Goal: Navigation & Orientation: Find specific page/section

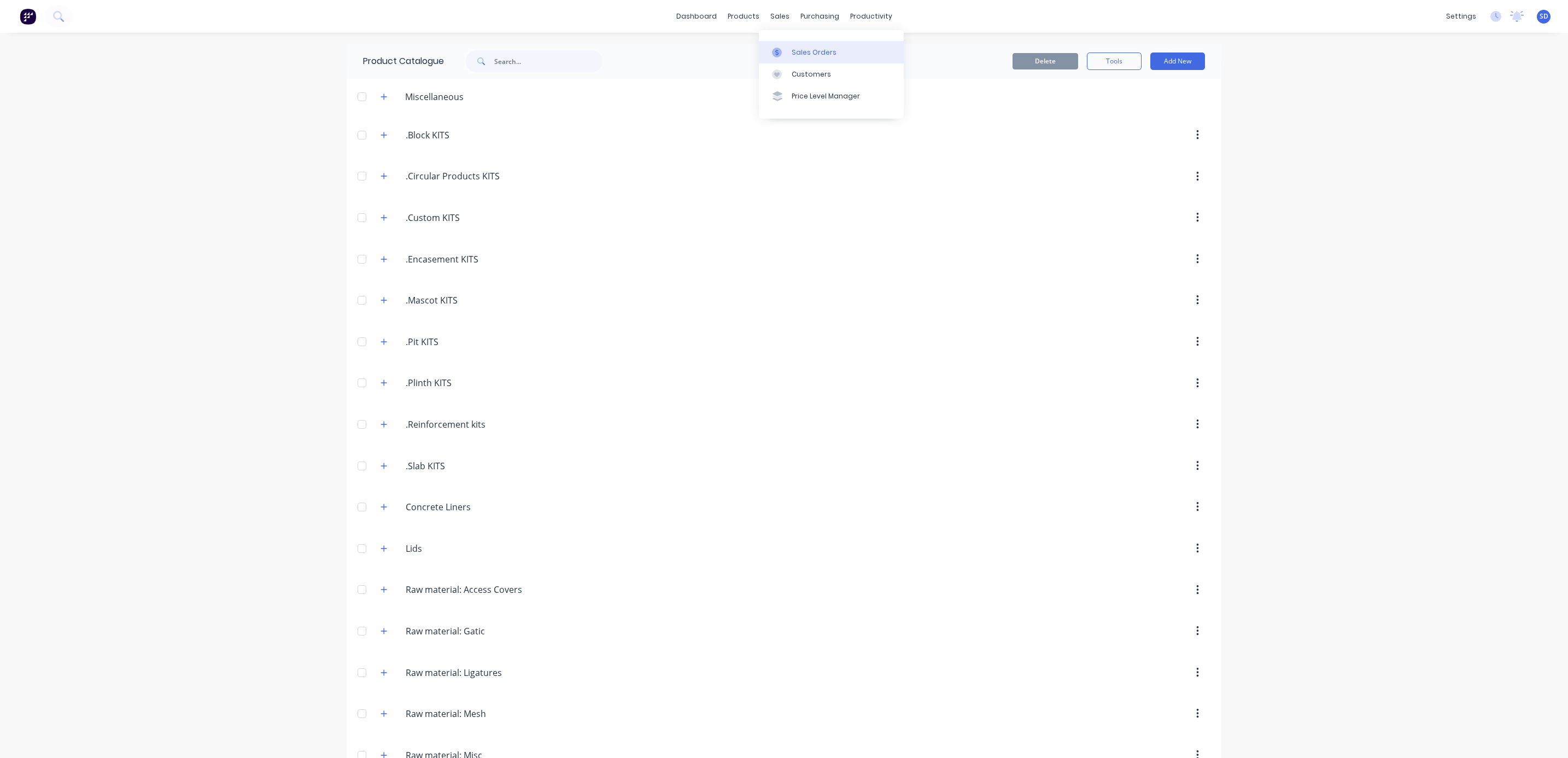
click at [800, 53] on div "Sales Orders" at bounding box center [814, 52] width 45 height 10
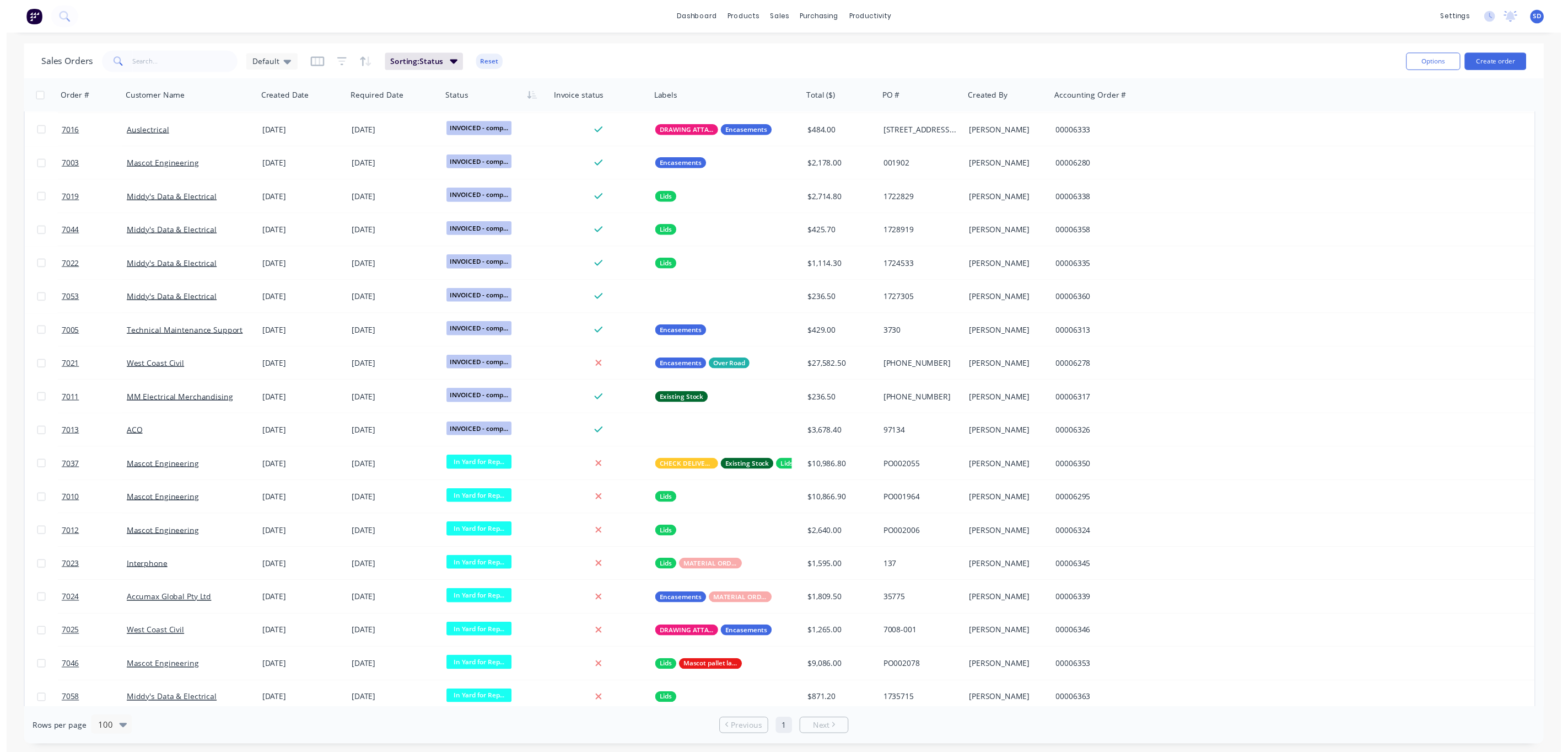
scroll to position [993, 0]
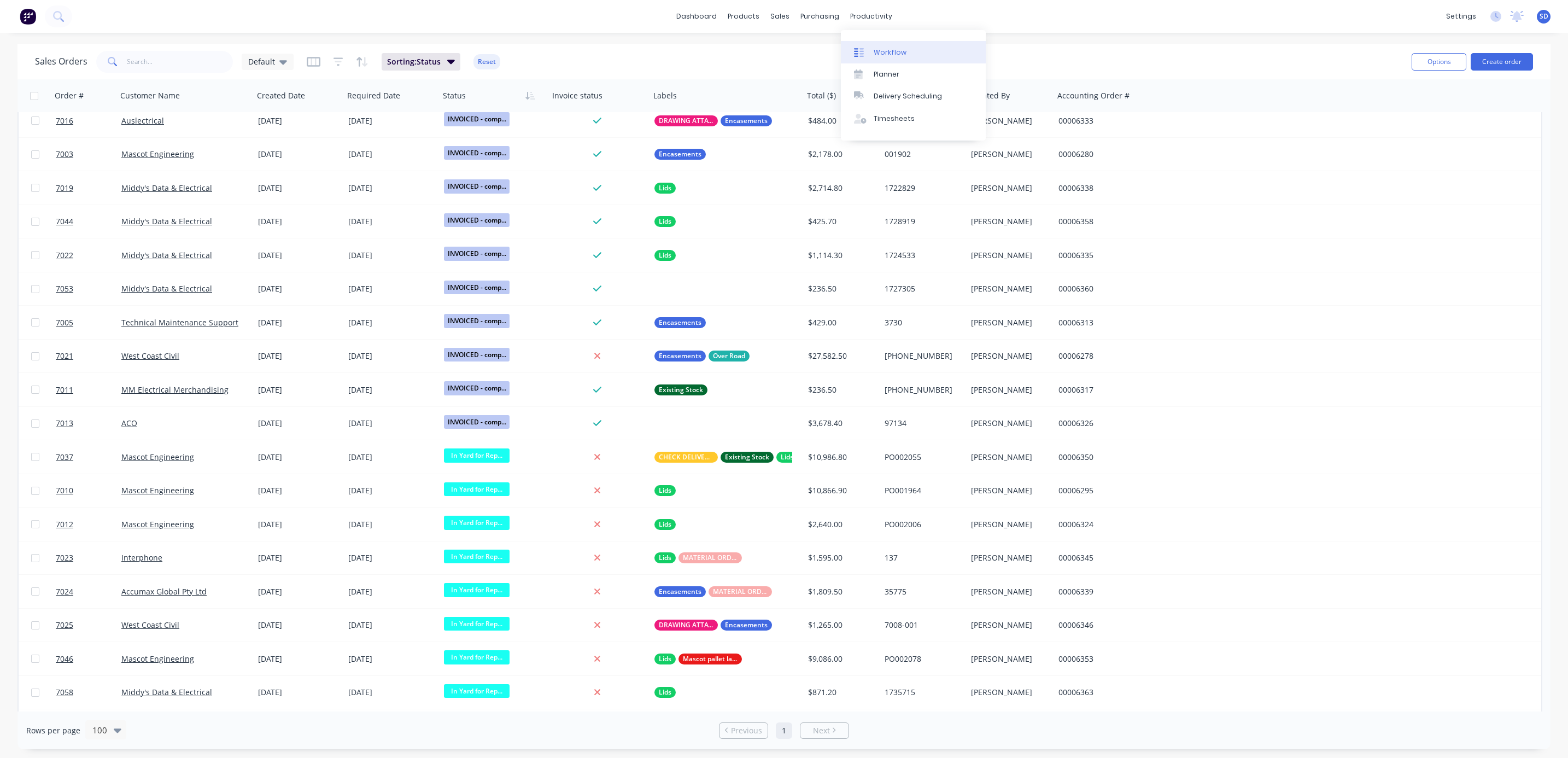
click at [868, 49] on div at bounding box center [861, 52] width 16 height 10
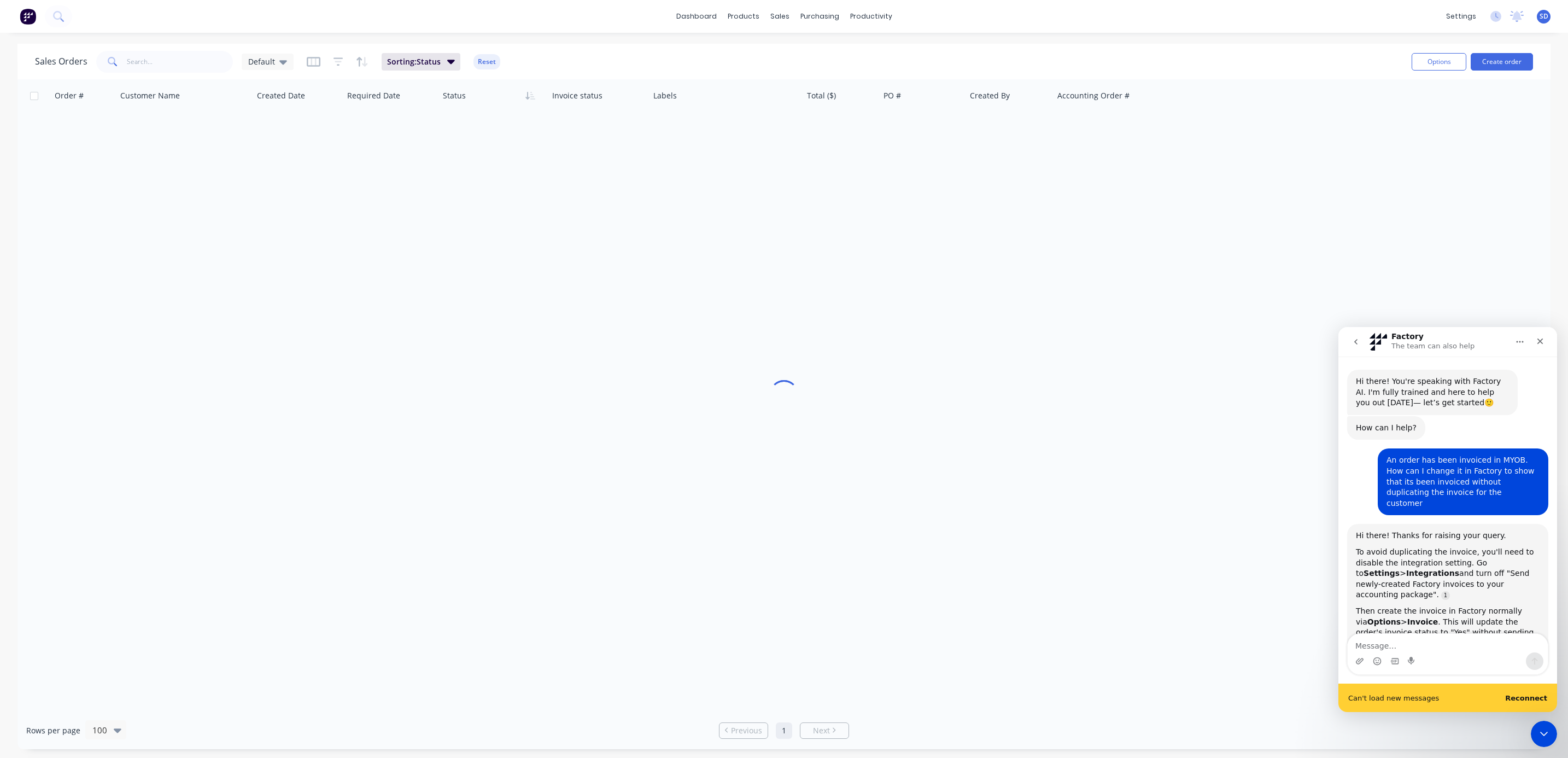
scroll to position [220, 0]
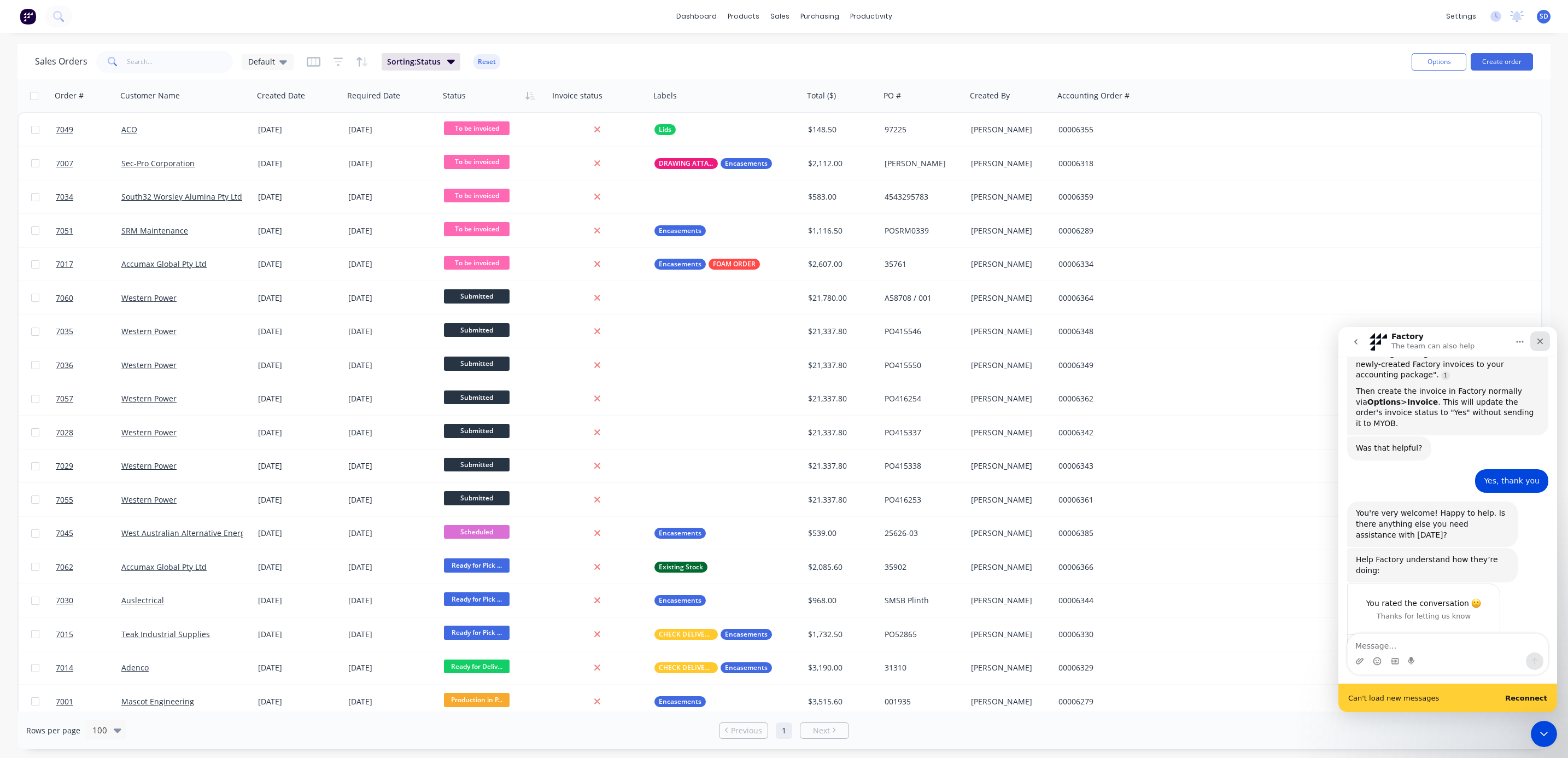
click at [1544, 340] on icon "Close" at bounding box center [1540, 341] width 9 height 9
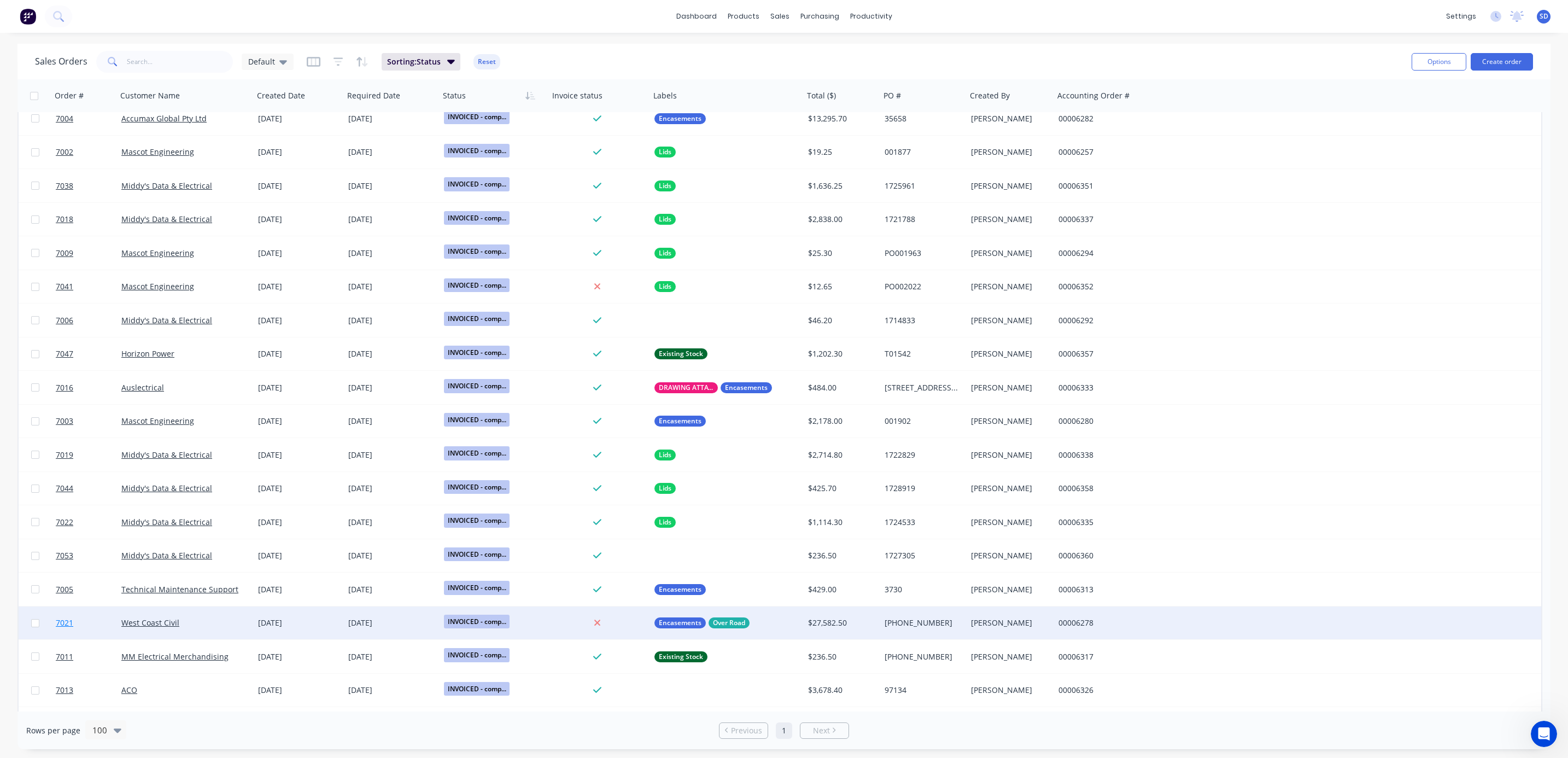
scroll to position [657, 0]
